Goal: Task Accomplishment & Management: Manage account settings

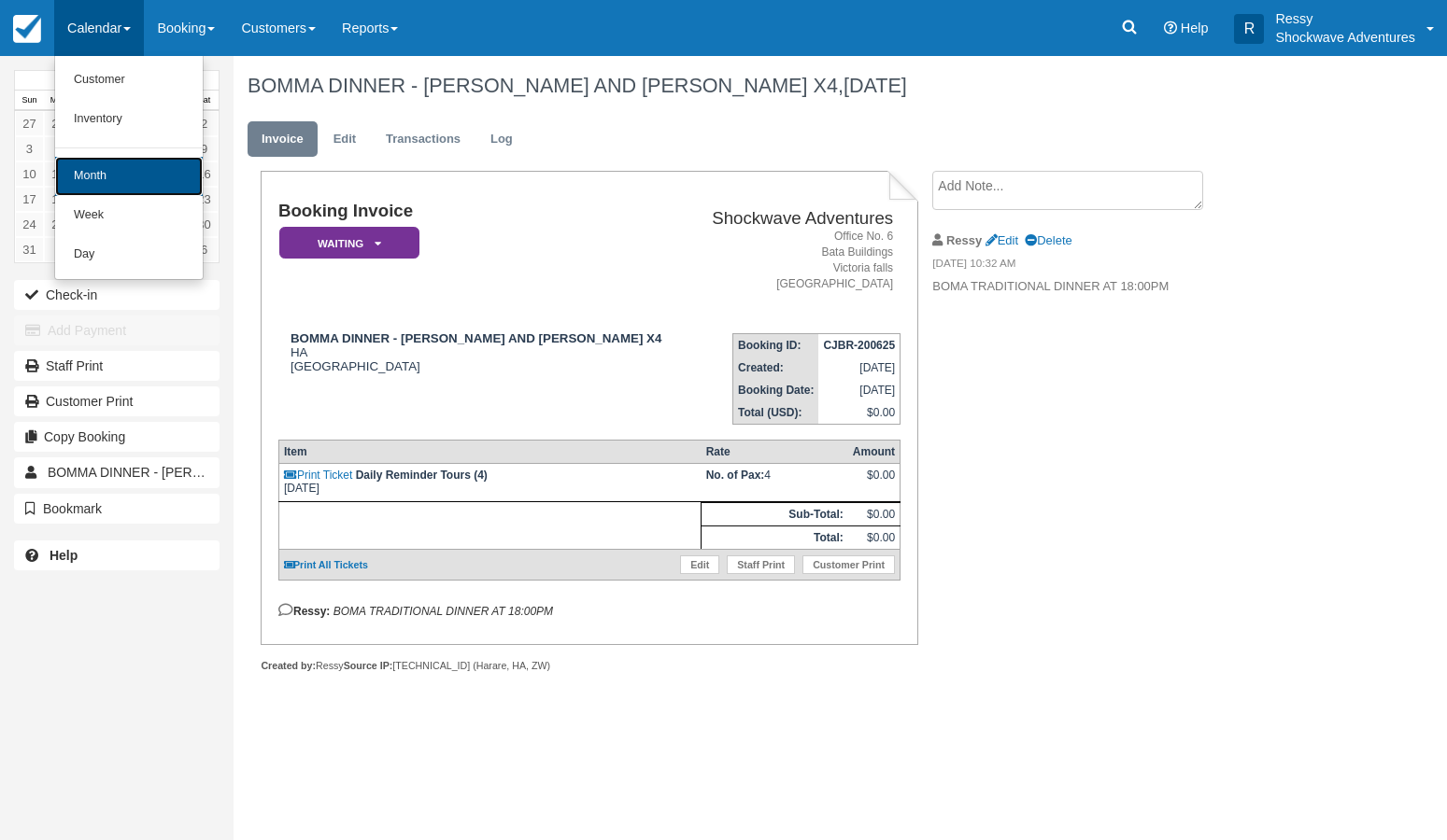
click at [116, 181] on link "Month" at bounding box center [129, 176] width 148 height 40
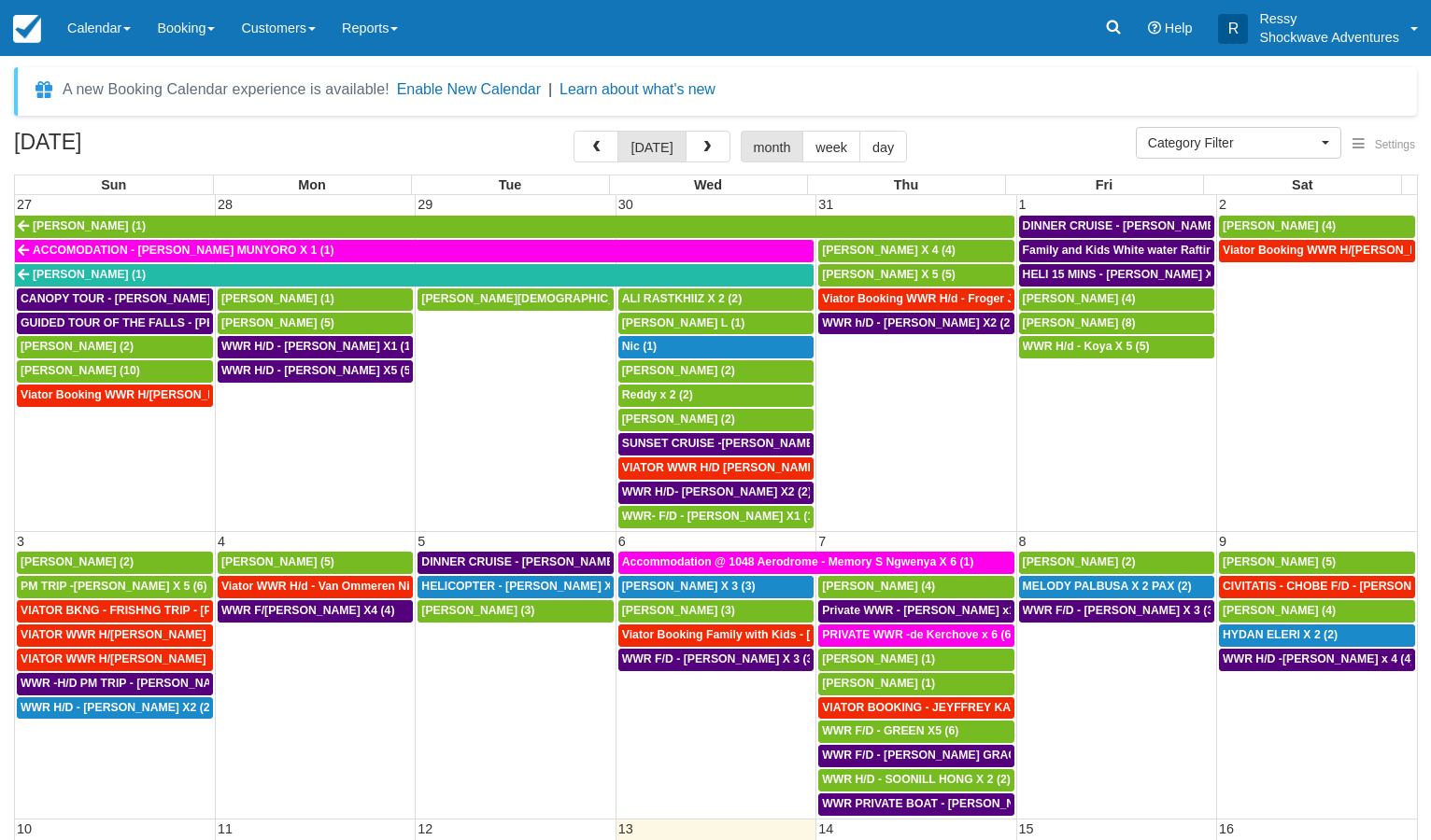
select select
click at [747, 585] on div "[PERSON_NAME] X 3 (3)" at bounding box center [716, 586] width 187 height 15
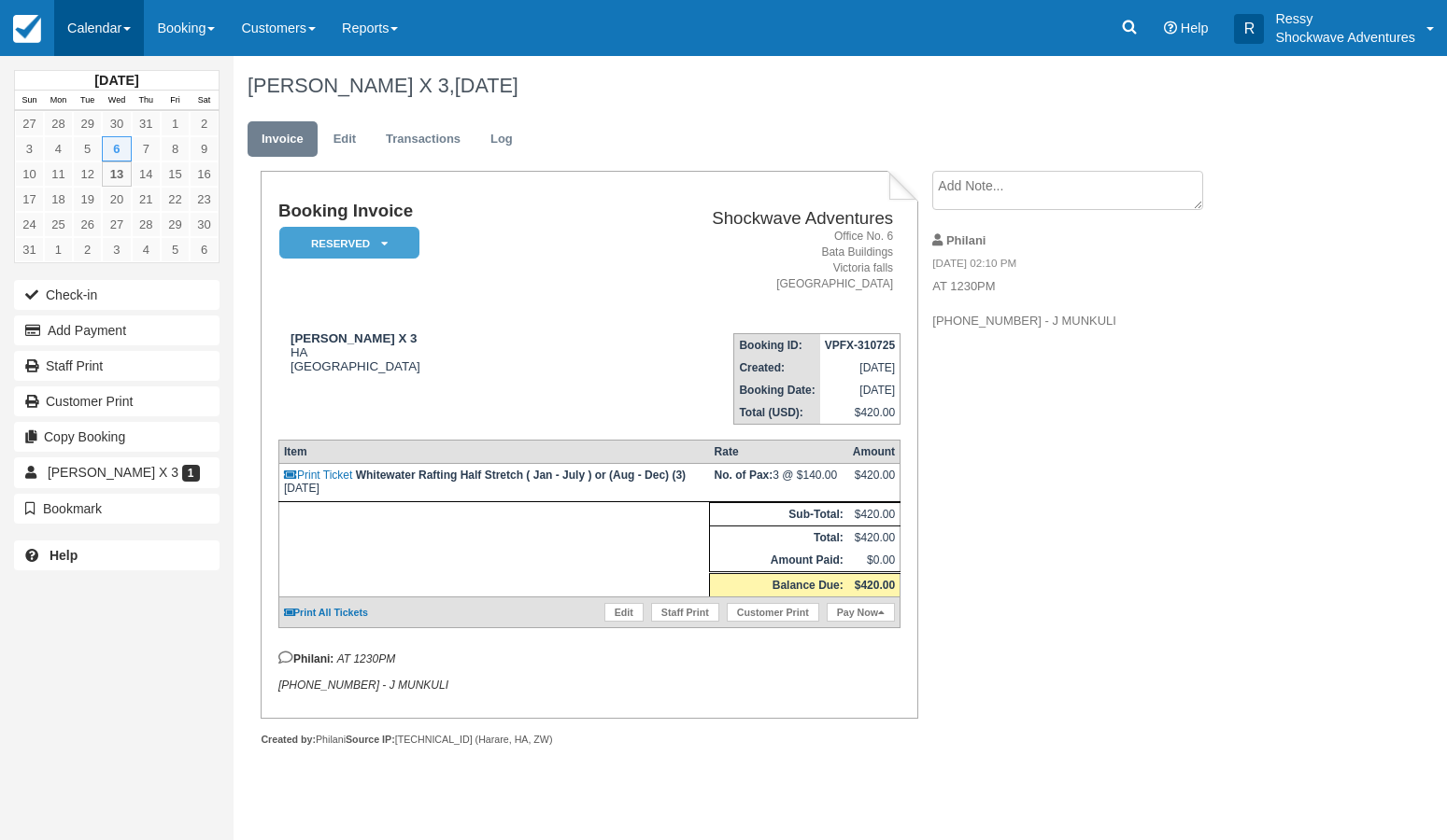
click at [121, 39] on link "Calendar" at bounding box center [99, 28] width 89 height 56
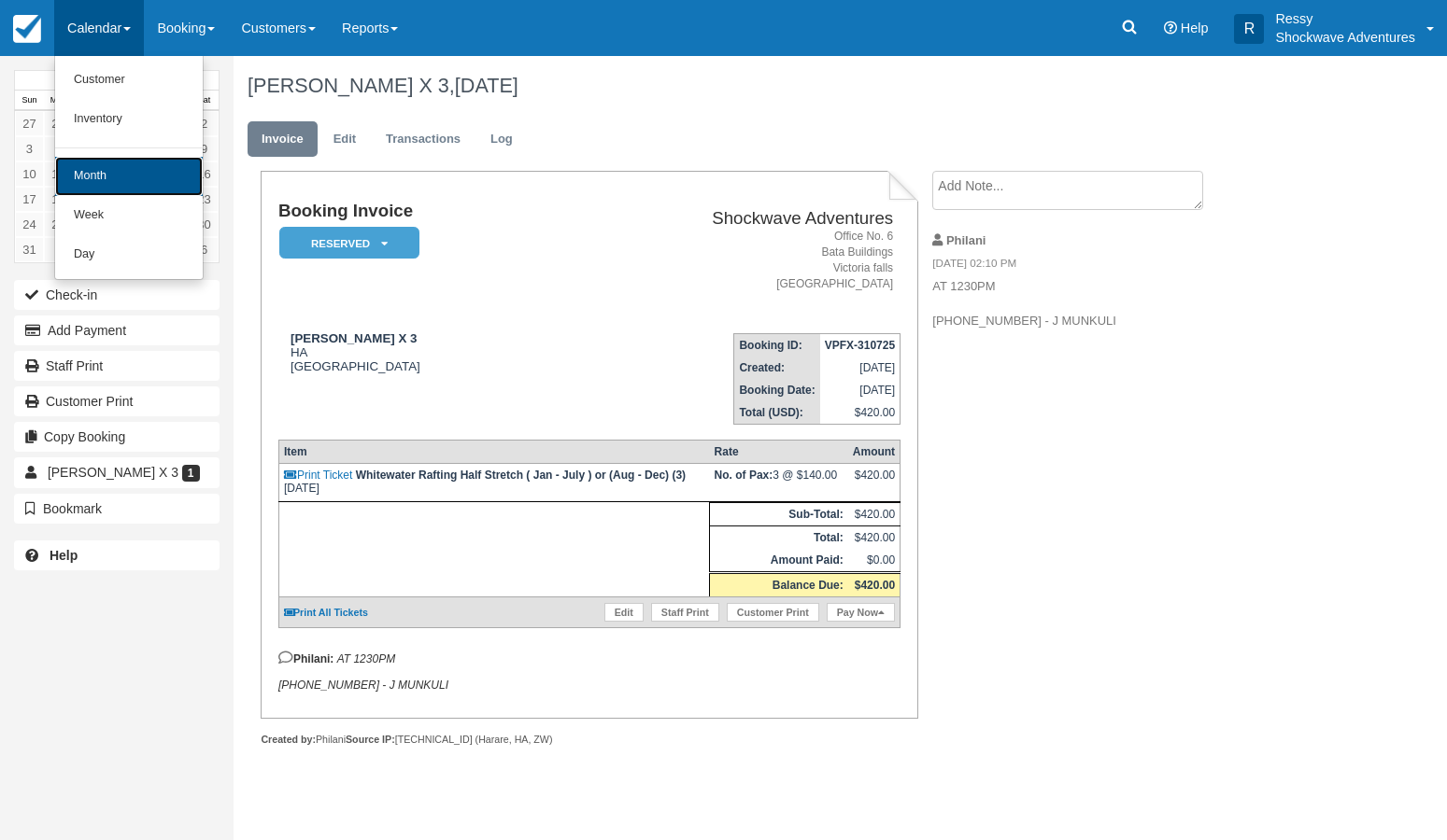
click at [95, 173] on link "Month" at bounding box center [129, 176] width 148 height 40
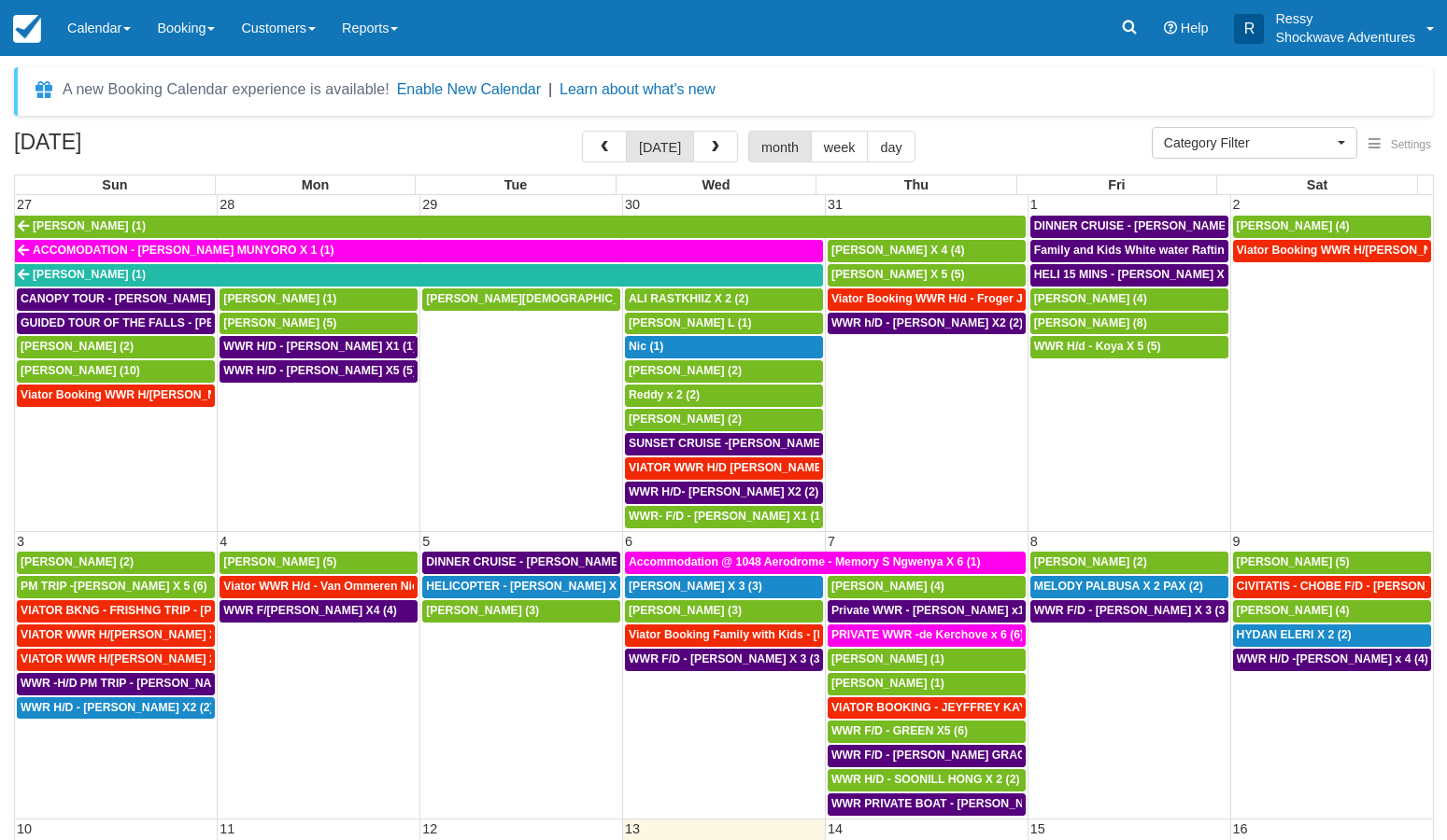
select select
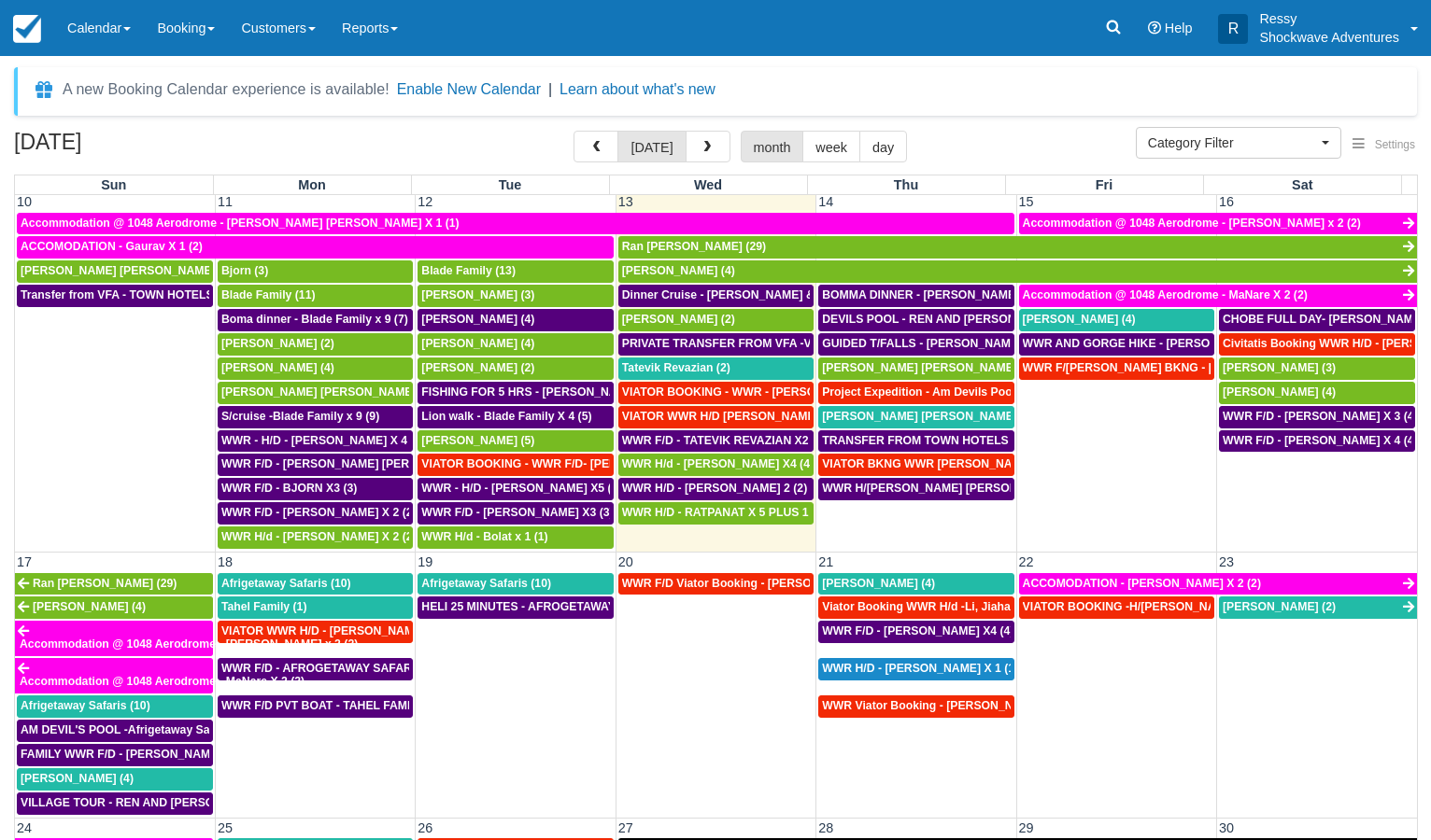
scroll to position [627, 0]
click at [898, 371] on span "Kari Timo Kalervo (2)" at bounding box center [928, 368] width 212 height 13
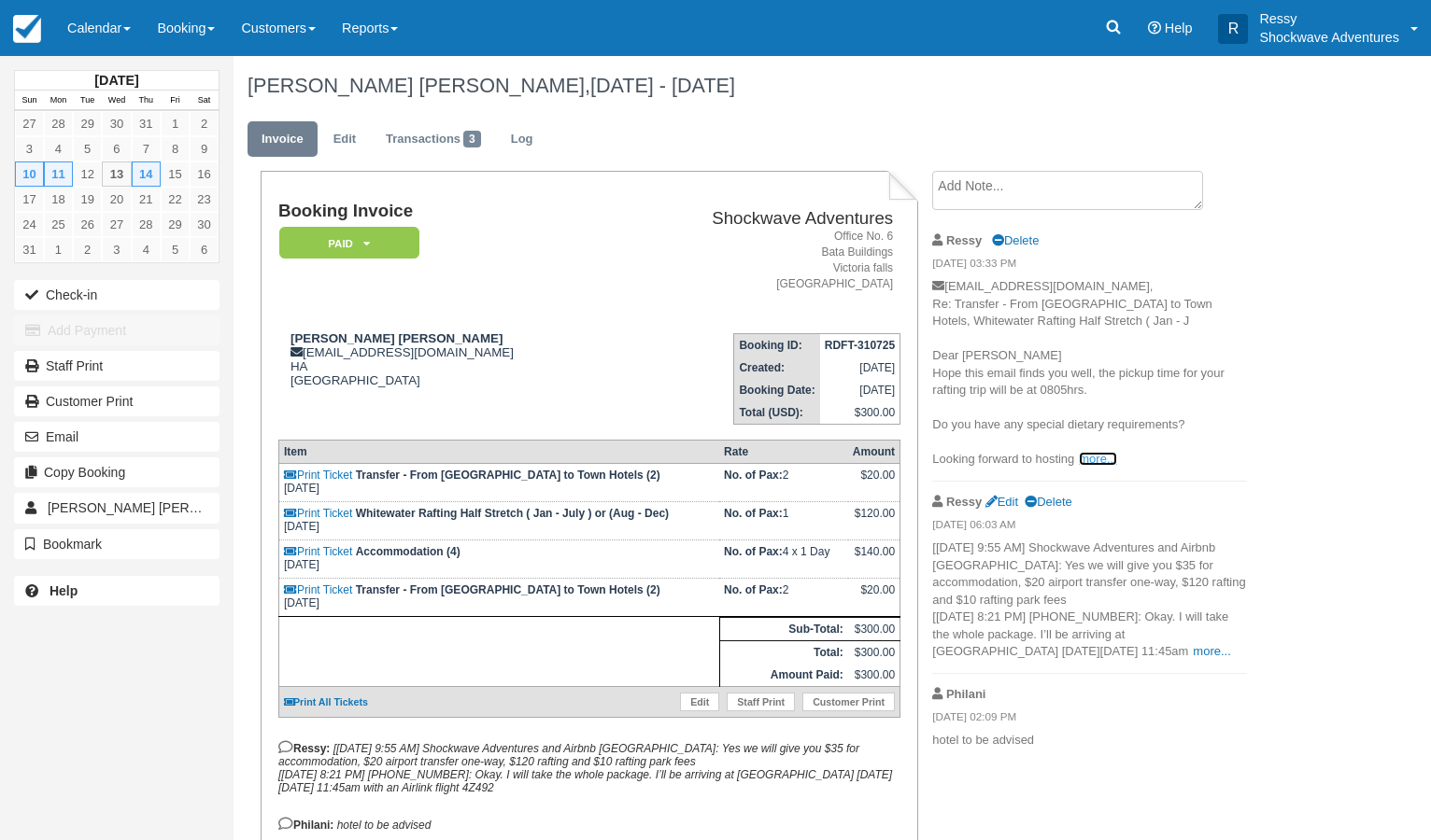
click at [1098, 460] on link "more..." at bounding box center [1097, 459] width 38 height 14
